Goal: Transaction & Acquisition: Purchase product/service

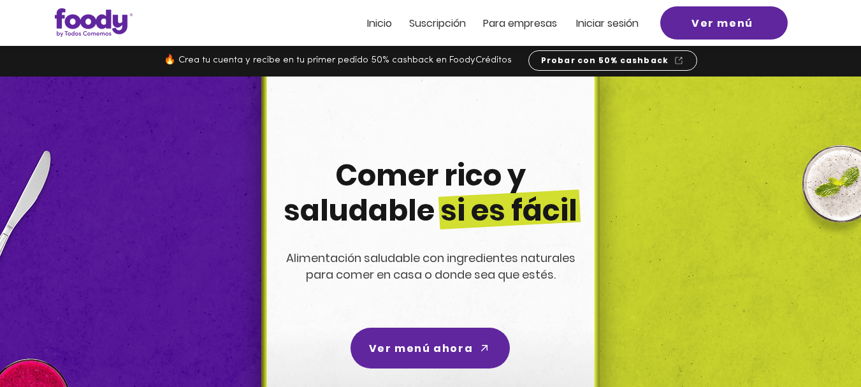
click at [613, 26] on span "Iniciar sesión" at bounding box center [607, 23] width 62 height 15
click at [600, 20] on span "Iniciar sesión" at bounding box center [607, 23] width 62 height 15
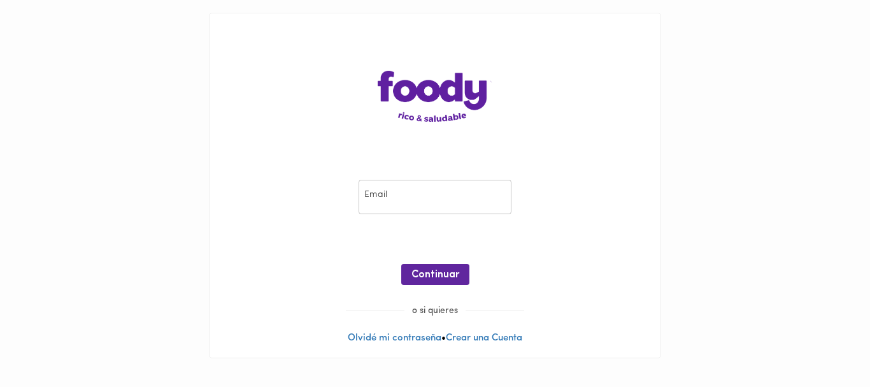
click at [400, 196] on input "email" at bounding box center [435, 197] width 153 height 35
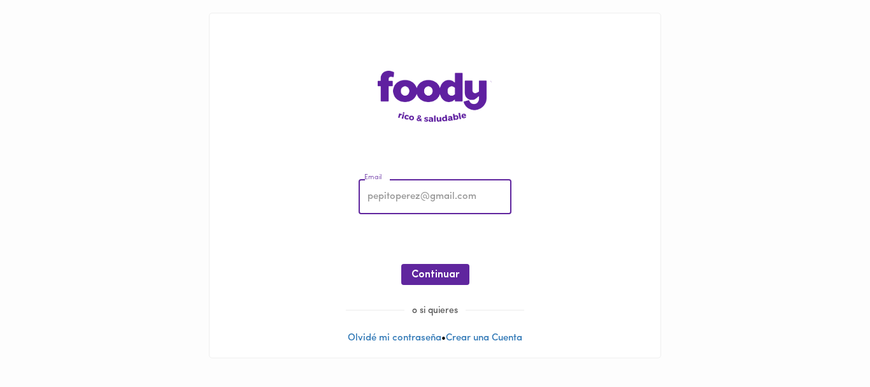
type input "[EMAIL_ADDRESS][DOMAIN_NAME]"
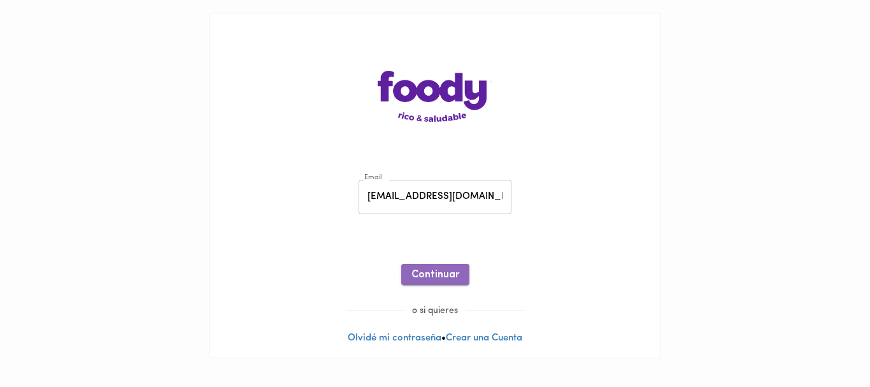
click at [434, 274] on span "Continuar" at bounding box center [436, 275] width 48 height 12
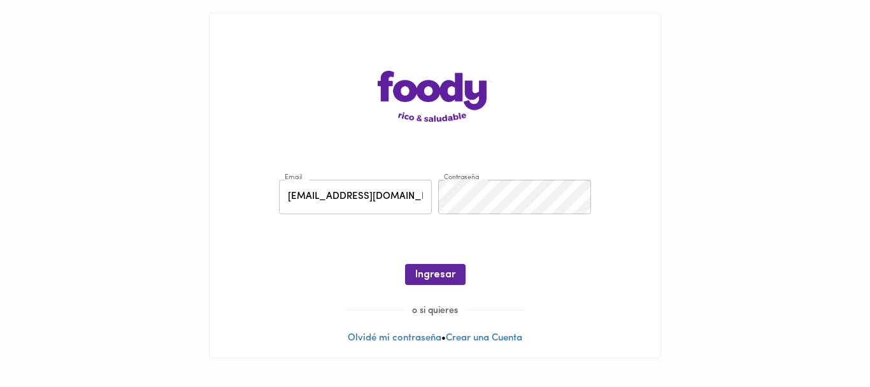
click at [434, 274] on span "Ingresar" at bounding box center [435, 275] width 40 height 12
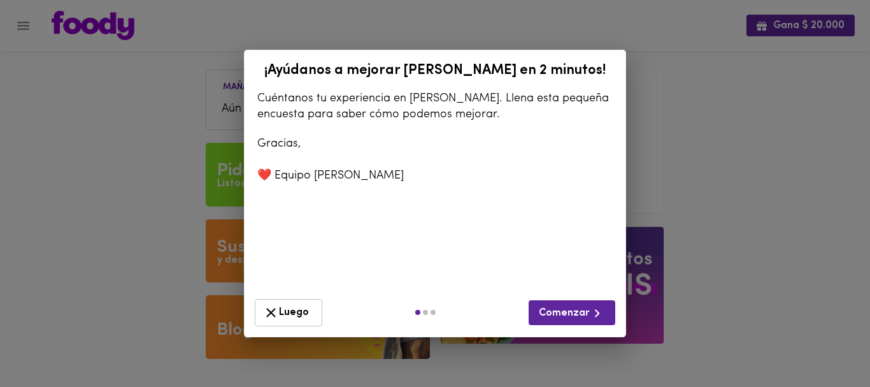
click at [294, 305] on span "Luego" at bounding box center [288, 313] width 51 height 16
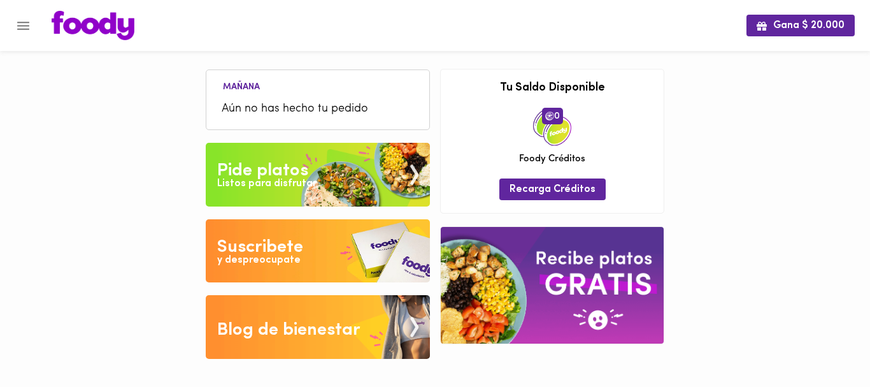
click at [315, 96] on li "Aún no has hecho tu pedido" at bounding box center [318, 109] width 210 height 27
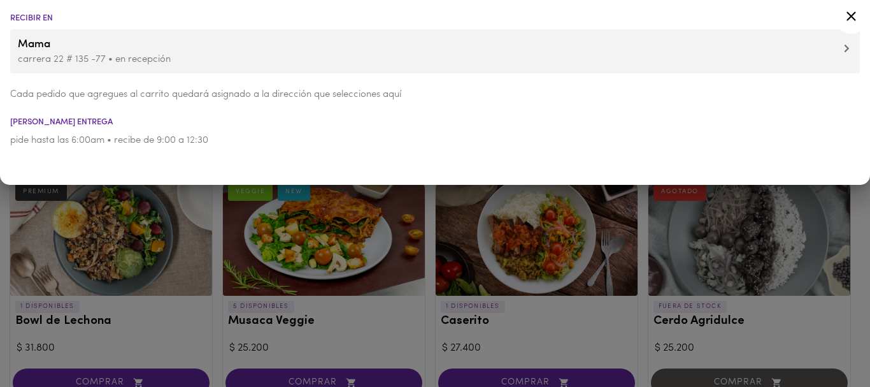
click at [117, 224] on div at bounding box center [435, 193] width 870 height 387
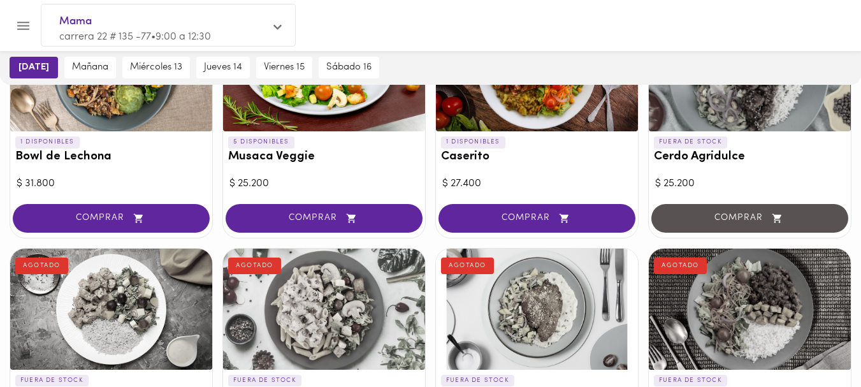
scroll to position [215, 0]
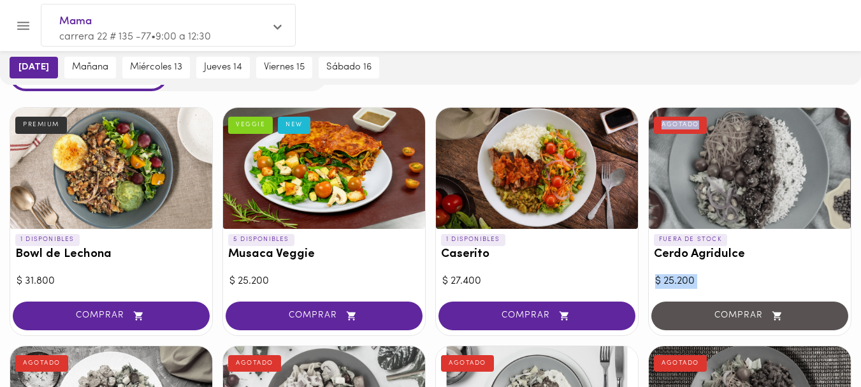
scroll to position [0, 0]
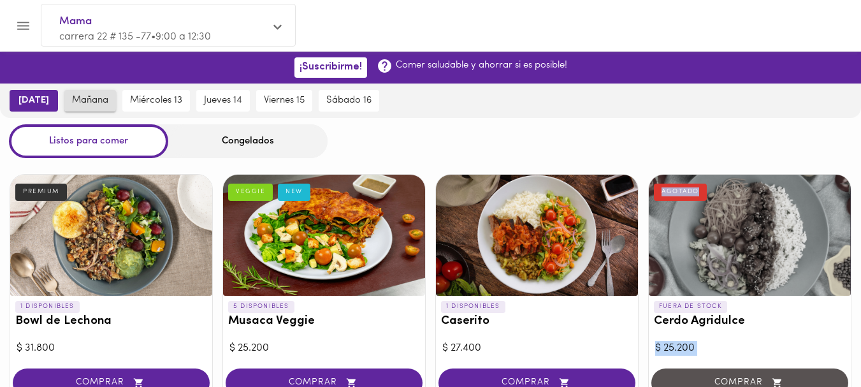
click at [80, 102] on span "mañana" at bounding box center [90, 100] width 36 height 11
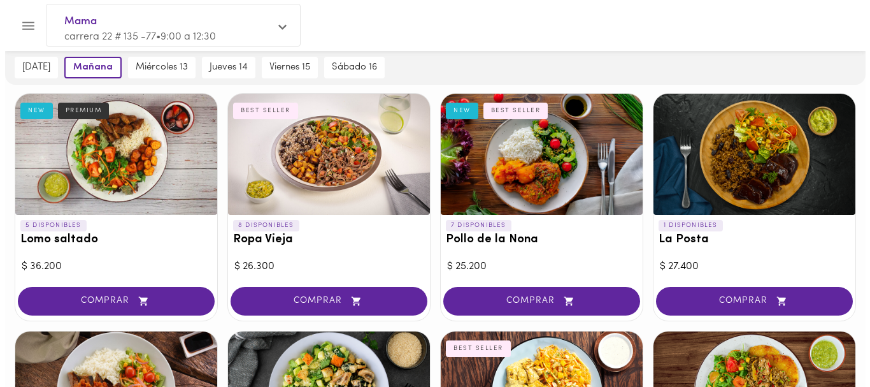
scroll to position [326, 0]
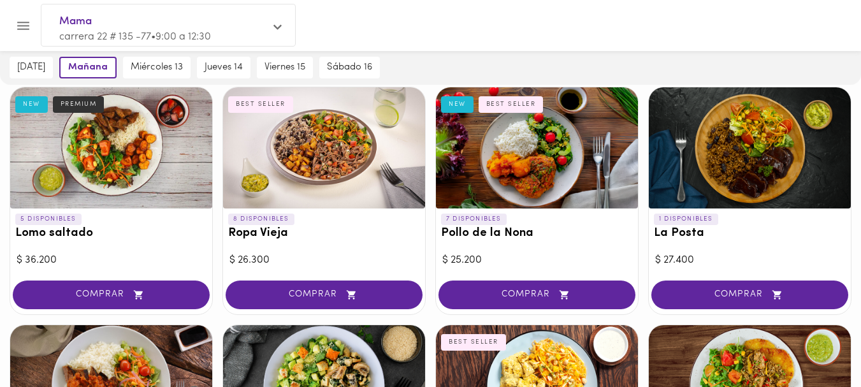
click at [123, 141] on div at bounding box center [111, 147] width 202 height 121
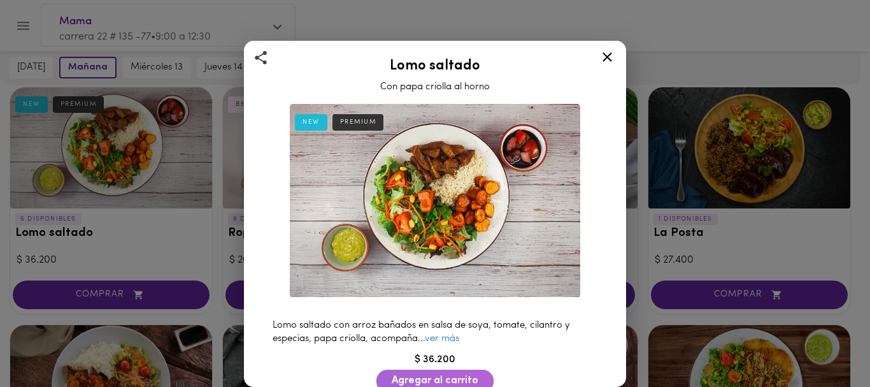
click at [440, 376] on span "Agregar al carrito" at bounding box center [435, 381] width 87 height 12
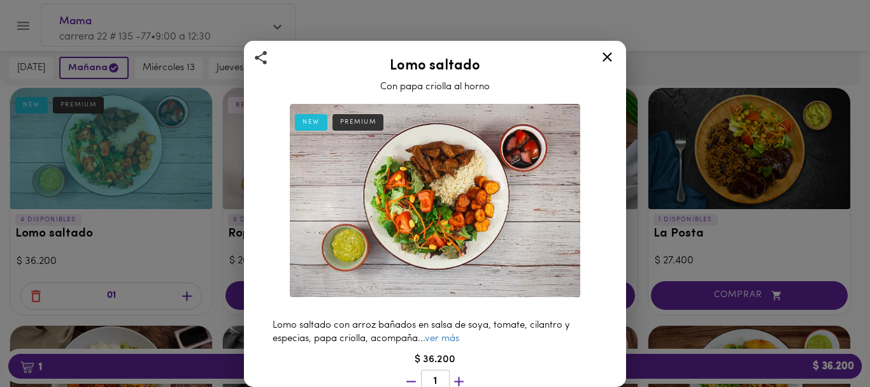
scroll to position [326, 0]
click at [608, 55] on icon at bounding box center [608, 57] width 16 height 16
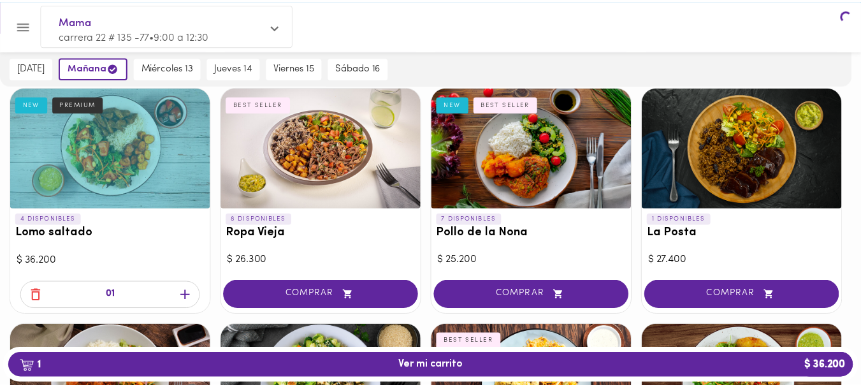
scroll to position [326, 0]
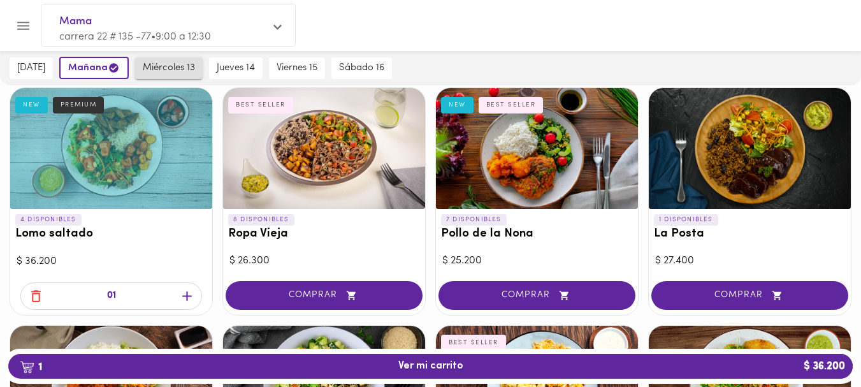
click at [166, 70] on span "miércoles 13" at bounding box center [169, 67] width 52 height 11
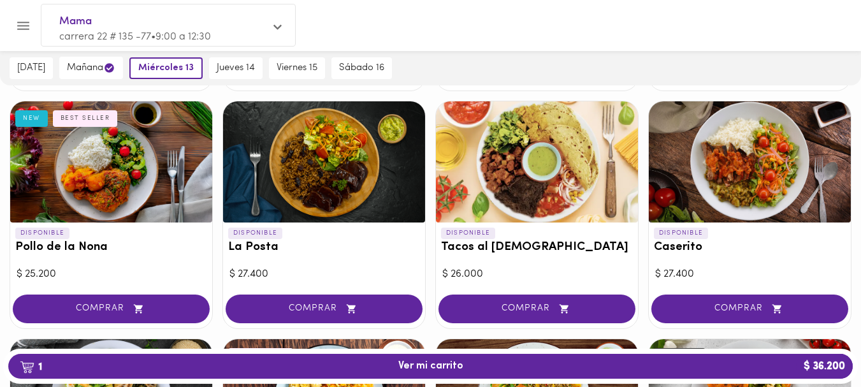
scroll to position [569, 0]
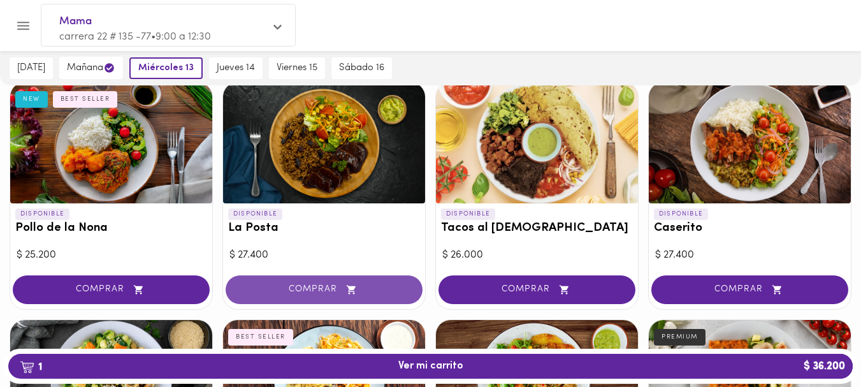
click at [312, 284] on span "COMPRAR" at bounding box center [323, 289] width 165 height 11
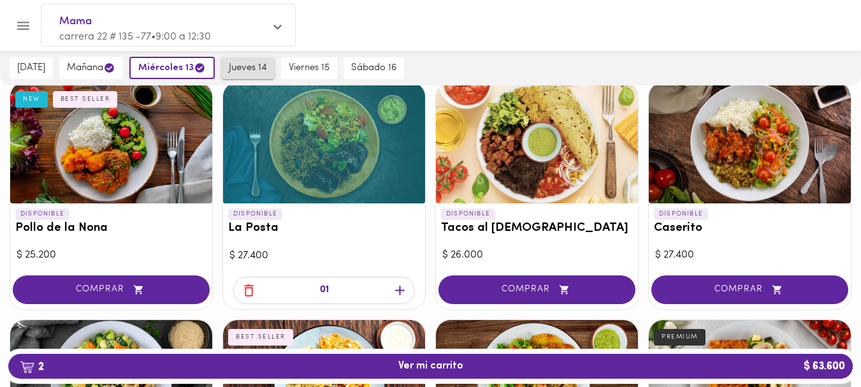
click at [249, 66] on span "jueves 14" at bounding box center [248, 67] width 38 height 11
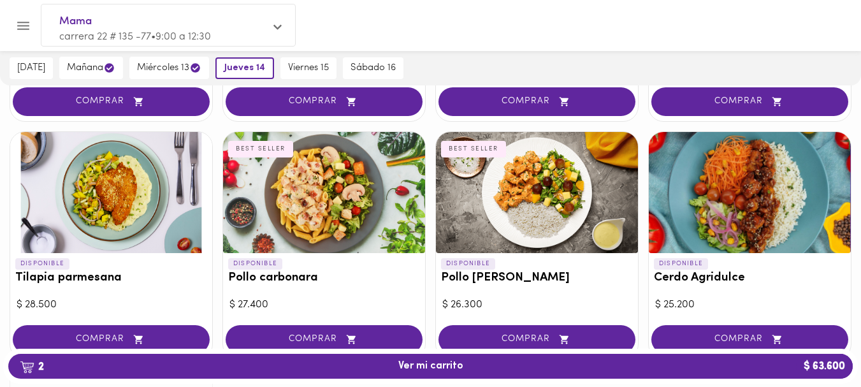
scroll to position [1235, 0]
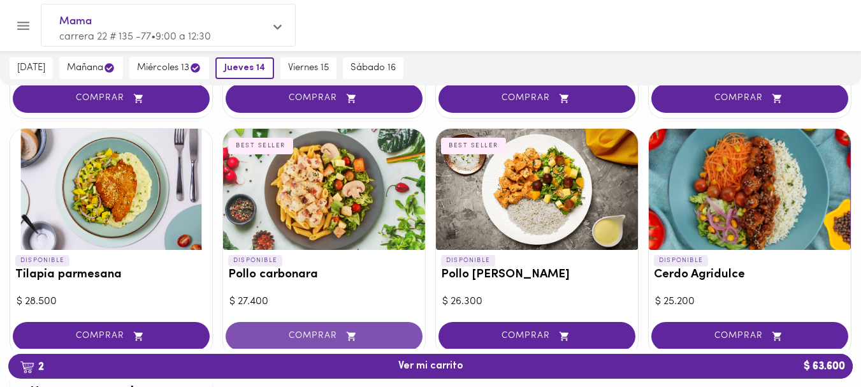
click at [298, 332] on span "COMPRAR" at bounding box center [323, 336] width 165 height 11
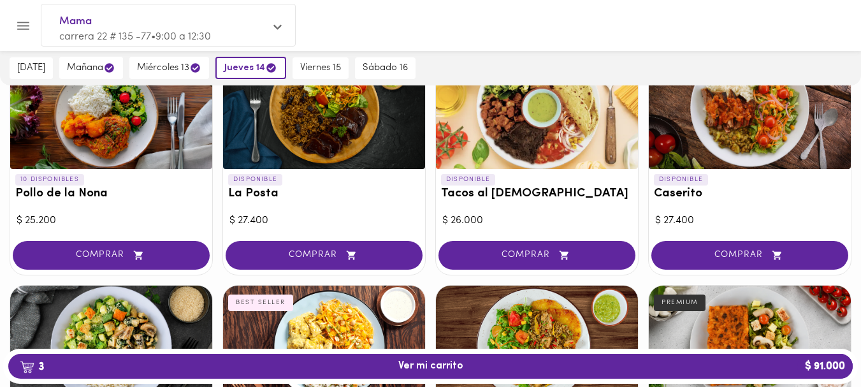
scroll to position [594, 0]
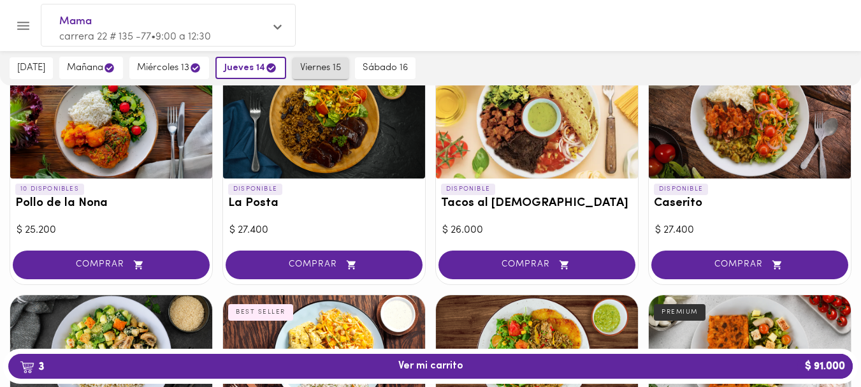
click at [313, 69] on span "viernes 15" at bounding box center [320, 67] width 41 height 11
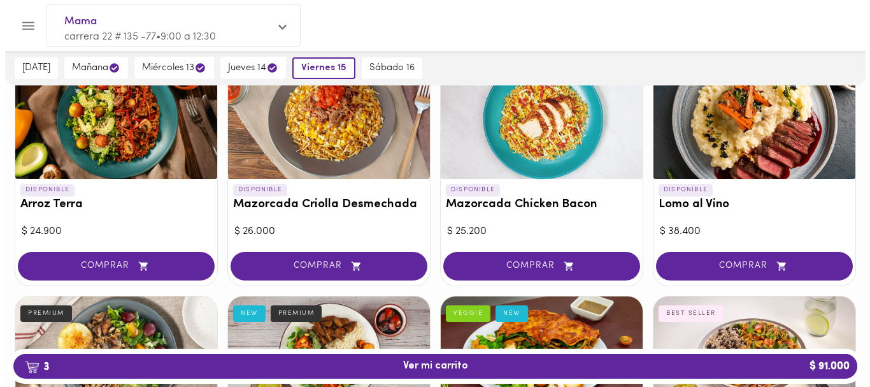
scroll to position [120, 0]
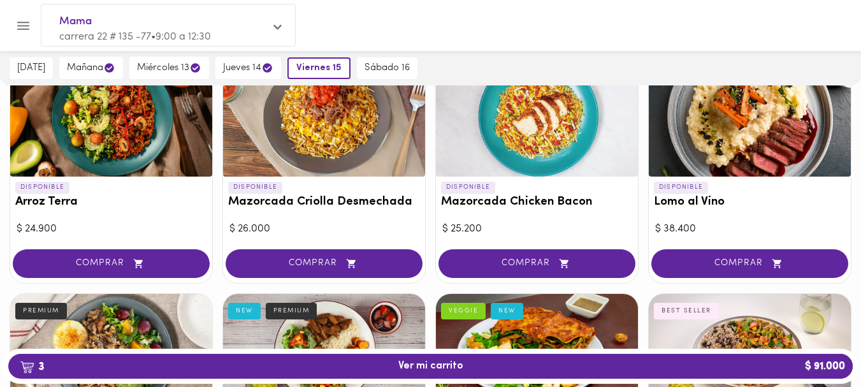
click at [754, 141] on div at bounding box center [750, 115] width 202 height 121
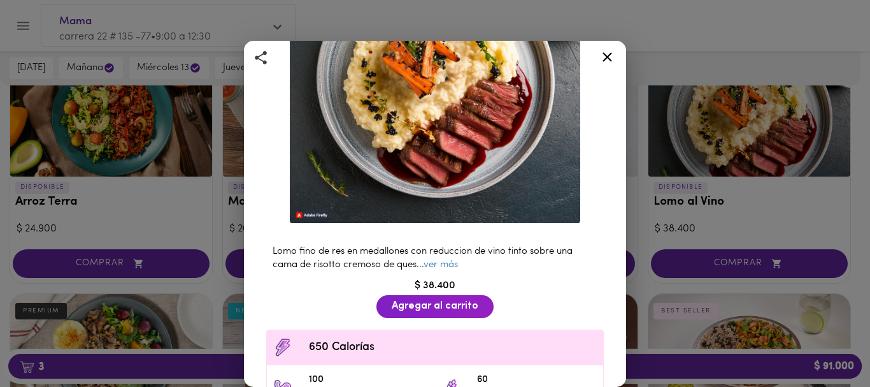
scroll to position [180, 0]
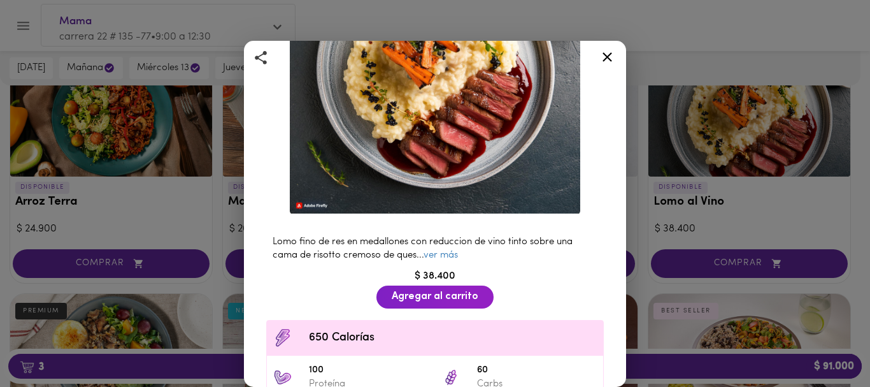
click at [636, 227] on div "Lomo al Vino Lomo fino de res sobre una base de risotto PREMIUM Lomo fino de re…" at bounding box center [435, 193] width 870 height 387
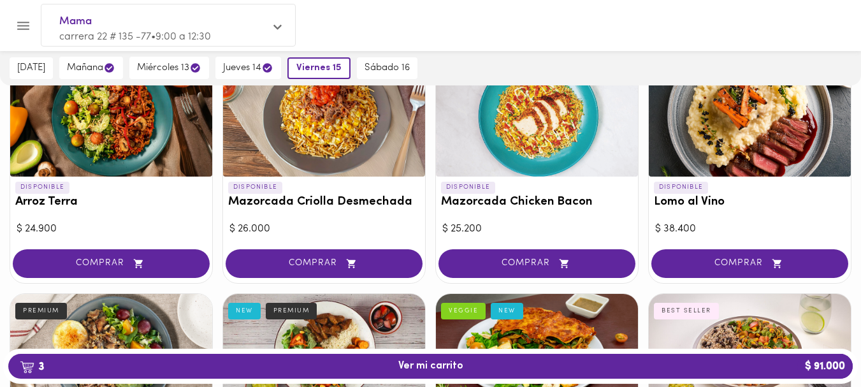
click at [713, 146] on div at bounding box center [750, 115] width 202 height 121
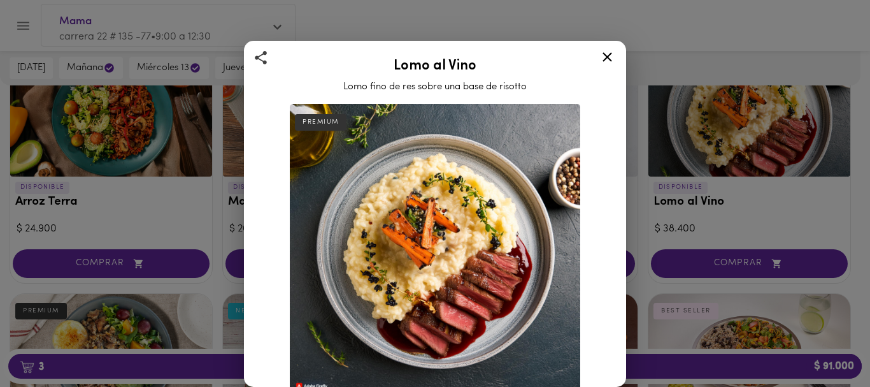
click at [606, 59] on icon at bounding box center [608, 57] width 10 height 10
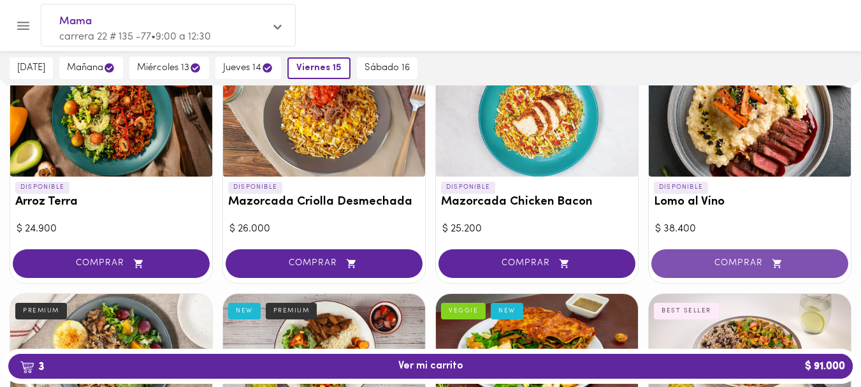
click at [724, 262] on span "COMPRAR" at bounding box center [749, 263] width 165 height 11
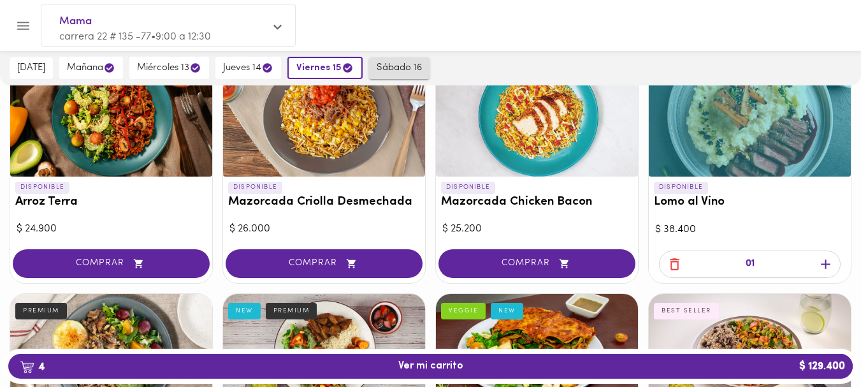
click at [391, 60] on button "sábado 16" at bounding box center [399, 68] width 61 height 22
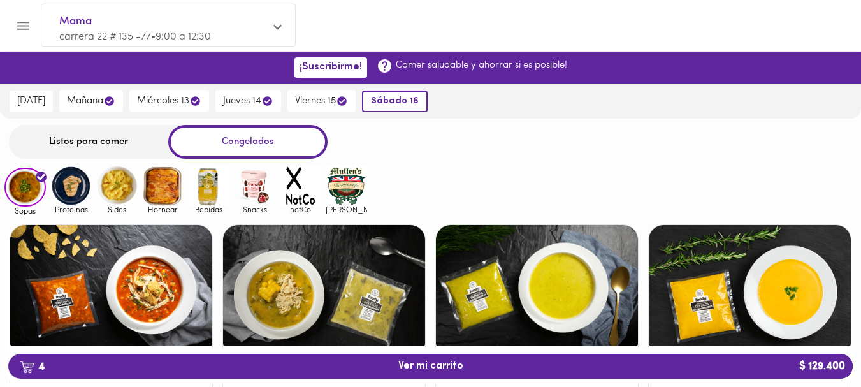
click at [108, 139] on div "Listos para comer" at bounding box center [88, 142] width 159 height 34
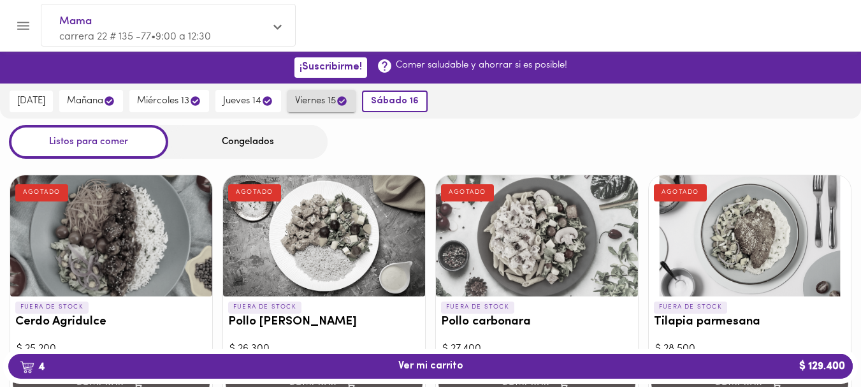
click at [322, 103] on span "viernes 15" at bounding box center [321, 101] width 53 height 12
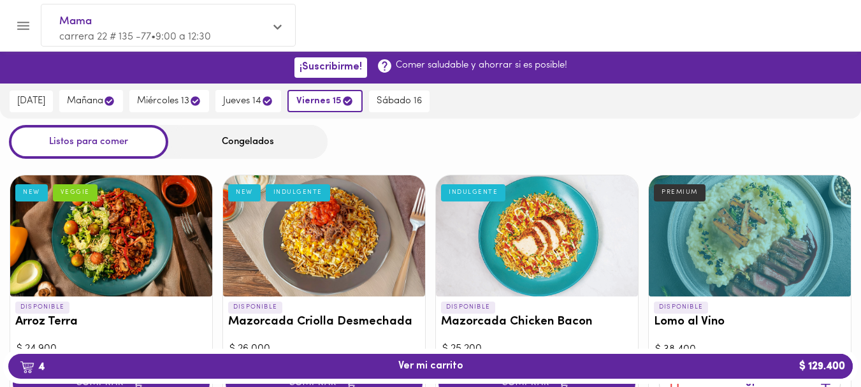
click at [533, 104] on div "hoy mañana miércoles 13 jueves 14 viernes 15 sábado 16" at bounding box center [430, 100] width 861 height 35
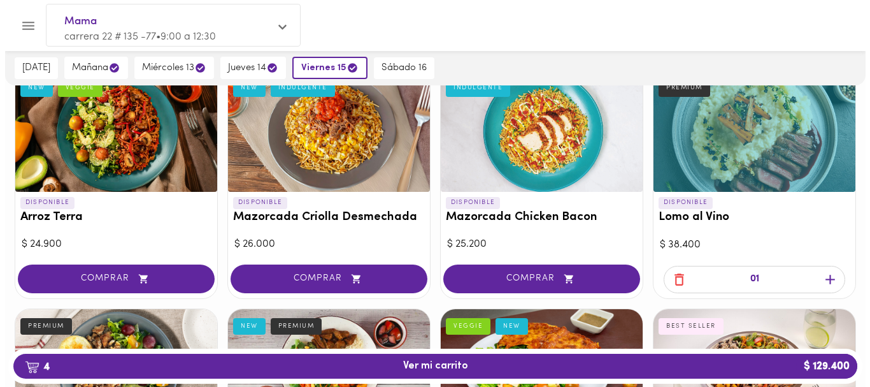
scroll to position [126, 0]
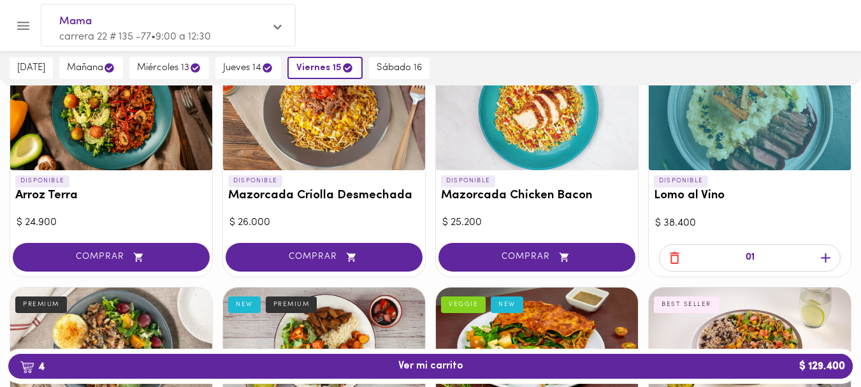
click at [824, 256] on icon "button" at bounding box center [826, 258] width 10 height 10
click at [674, 262] on icon "button" at bounding box center [674, 258] width 16 height 16
click at [771, 193] on h3 "Lomo al Vino" at bounding box center [750, 195] width 192 height 13
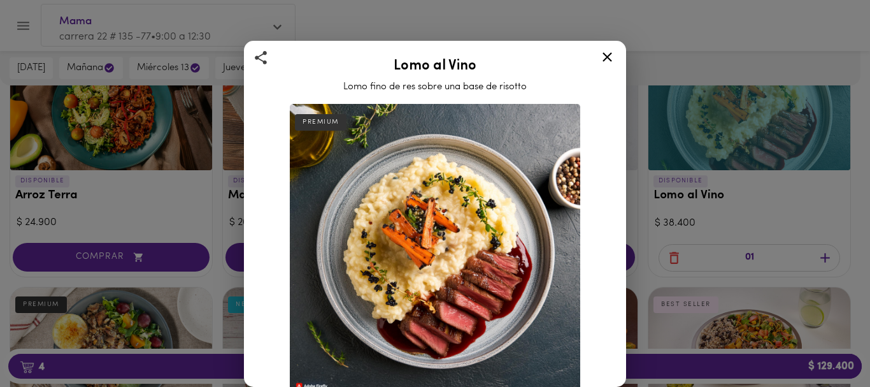
click at [604, 55] on icon at bounding box center [608, 57] width 16 height 16
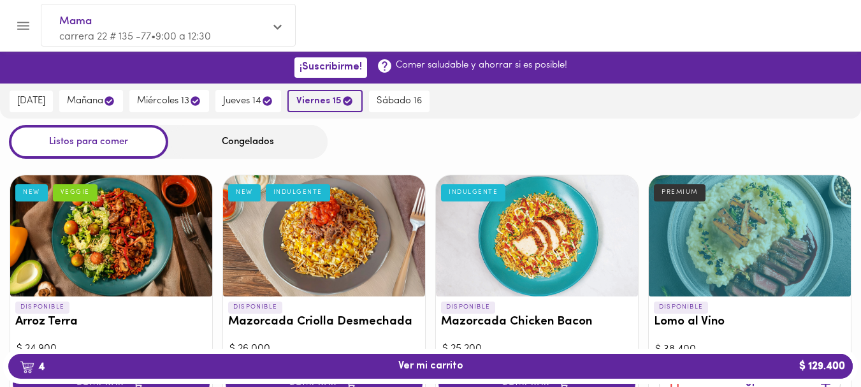
click at [337, 99] on span "viernes 15" at bounding box center [324, 101] width 57 height 12
click at [623, 363] on span "4 Ver mi carrito $ 129.400" at bounding box center [430, 366] width 824 height 12
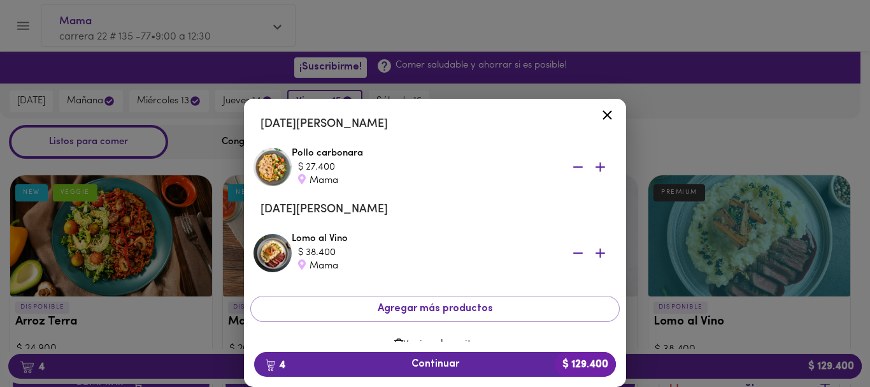
scroll to position [208, 0]
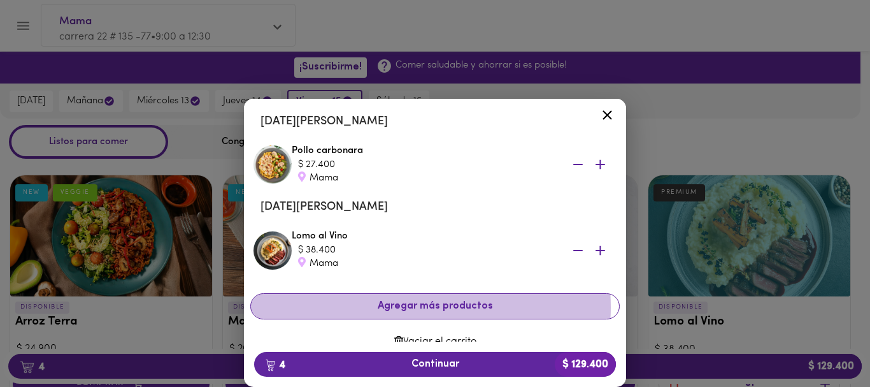
click at [414, 307] on span "Agregar más productos" at bounding box center [435, 306] width 348 height 12
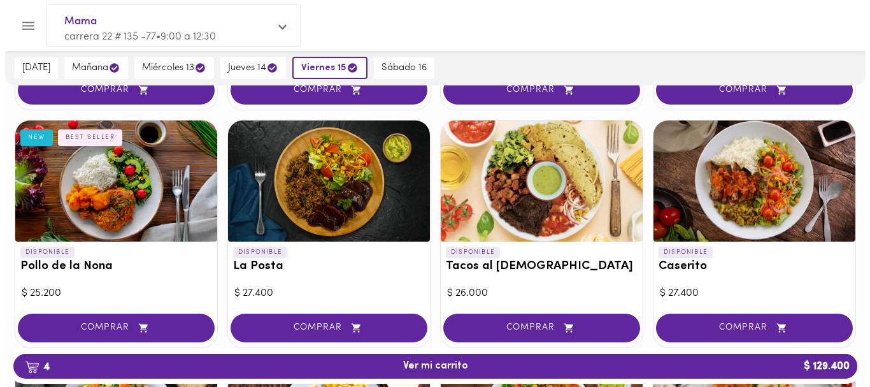
scroll to position [537, 0]
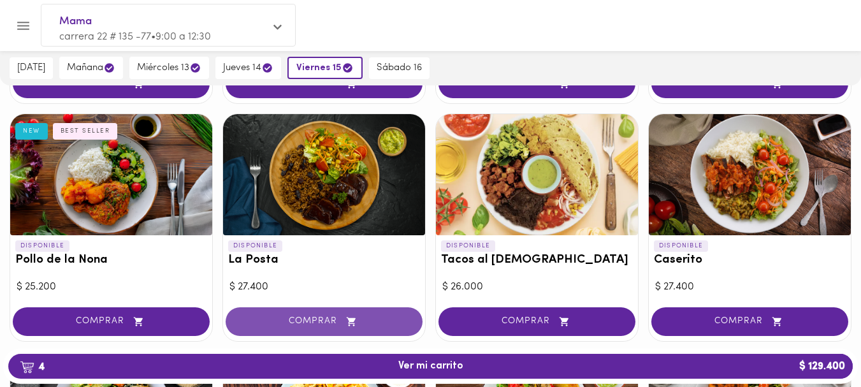
click at [308, 326] on span "COMPRAR" at bounding box center [323, 321] width 165 height 11
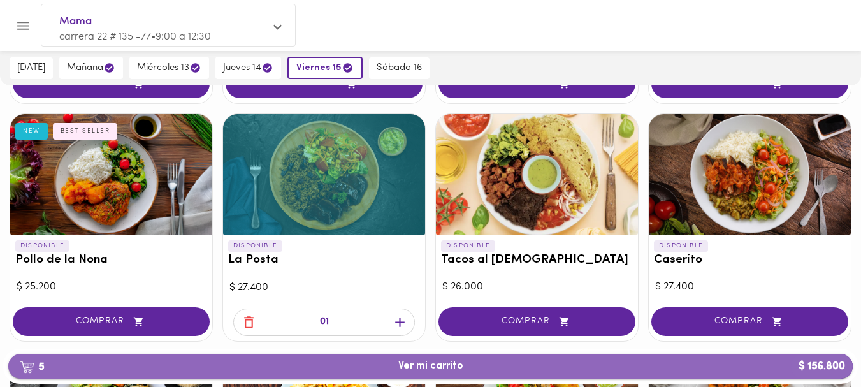
click at [423, 363] on span "5 Ver mi carrito $ 156.800" at bounding box center [430, 366] width 65 height 12
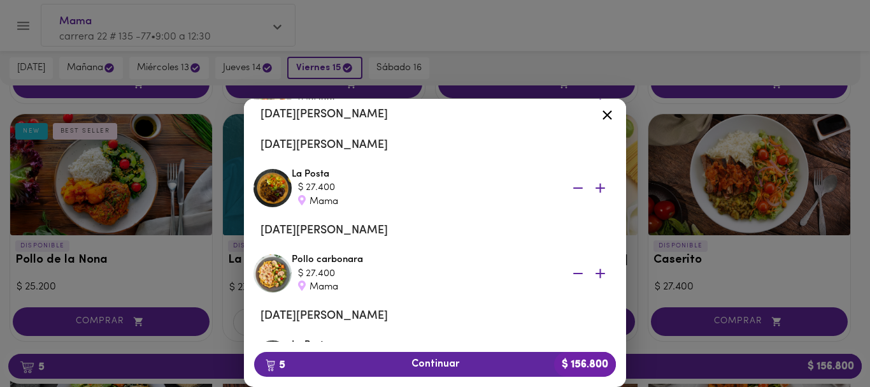
scroll to position [282, 0]
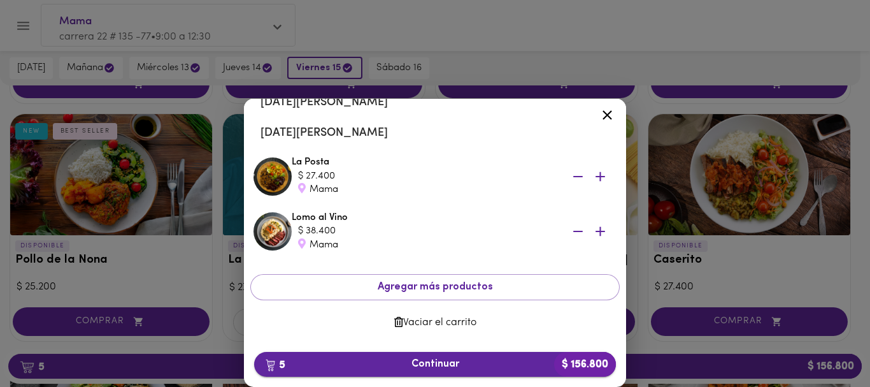
click at [436, 361] on span "5 Continuar $ 156.800" at bounding box center [434, 364] width 341 height 12
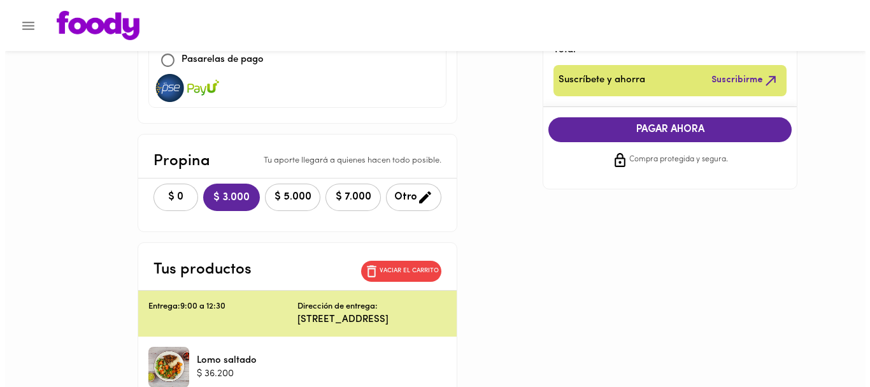
scroll to position [204, 0]
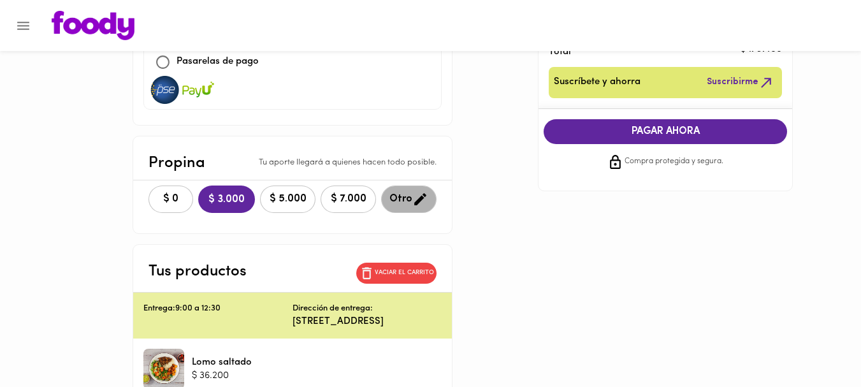
click at [396, 194] on span "Otro" at bounding box center [408, 199] width 39 height 16
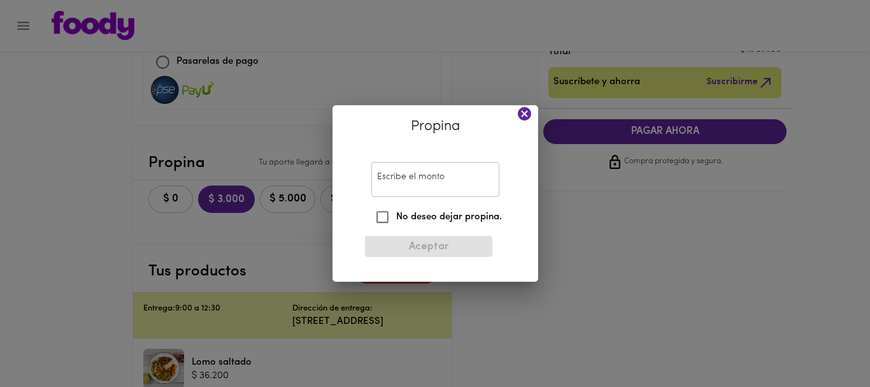
click at [403, 176] on input "Escribe el monto" at bounding box center [435, 179] width 128 height 35
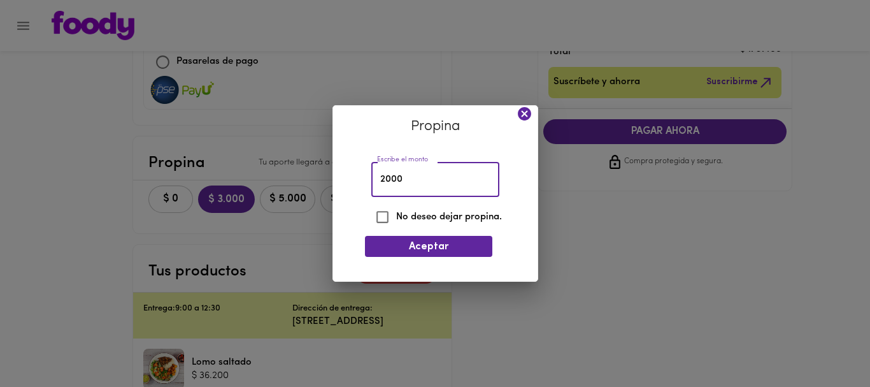
drag, startPoint x: 404, startPoint y: 176, endPoint x: 367, endPoint y: 184, distance: 37.7
click at [367, 184] on div "Escribe el monto 2000 Escribe el monto No deseo dejar propina." at bounding box center [435, 193] width 141 height 76
type input "1500"
click at [424, 244] on span "Aceptar" at bounding box center [428, 247] width 107 height 12
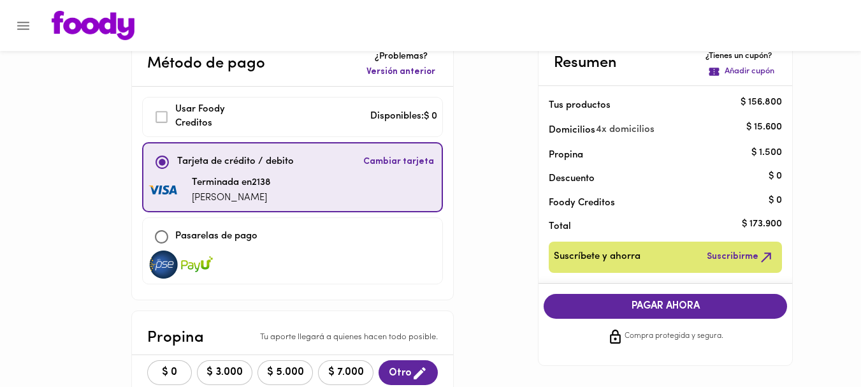
scroll to position [4, 0]
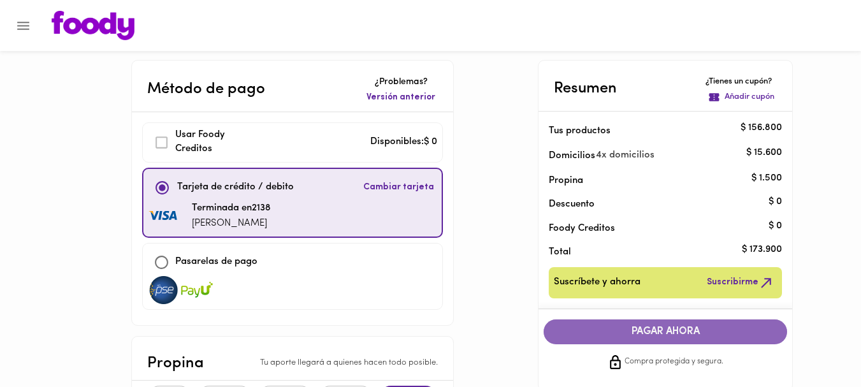
click at [657, 332] on span "PAGAR AHORA" at bounding box center [665, 332] width 218 height 12
